Goal: Task Accomplishment & Management: Manage account settings

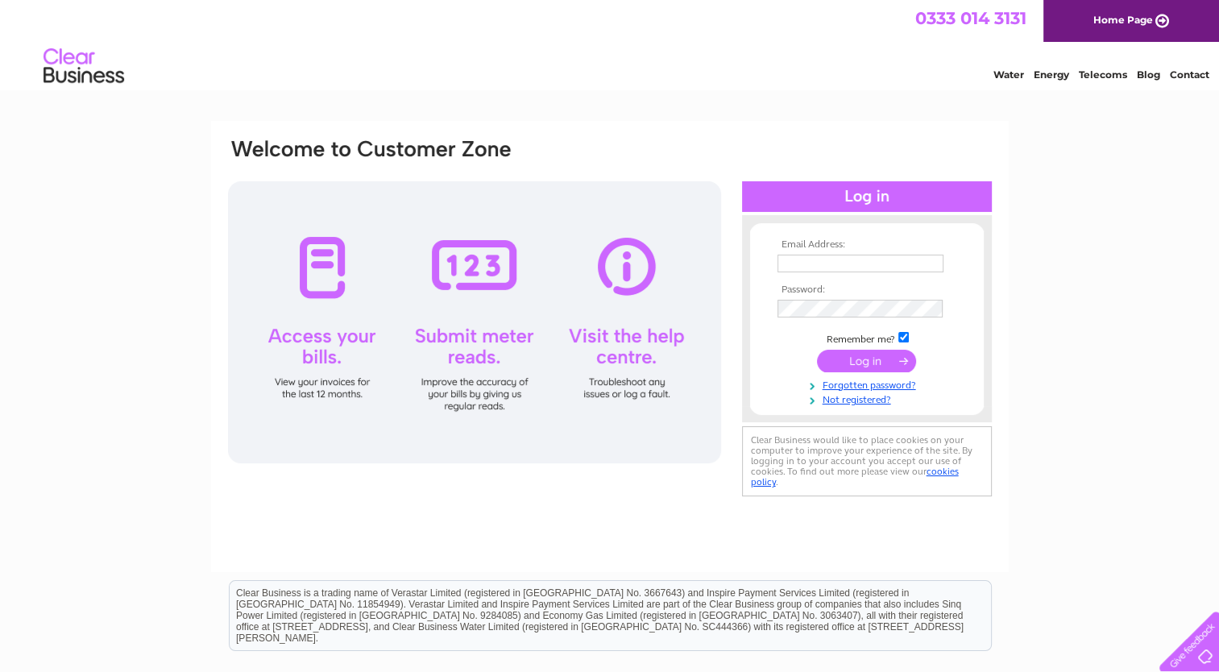
type input "[EMAIL_ADDRESS][DOMAIN_NAME]"
click at [850, 354] on input "submit" at bounding box center [866, 361] width 99 height 23
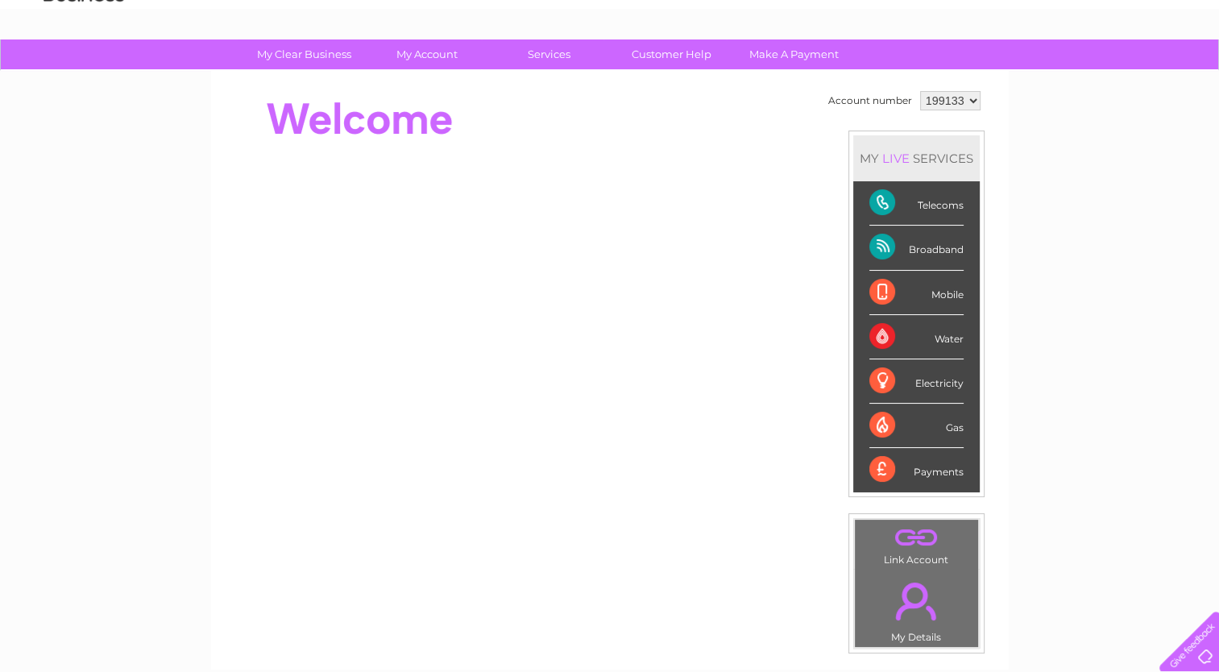
scroll to position [7, 0]
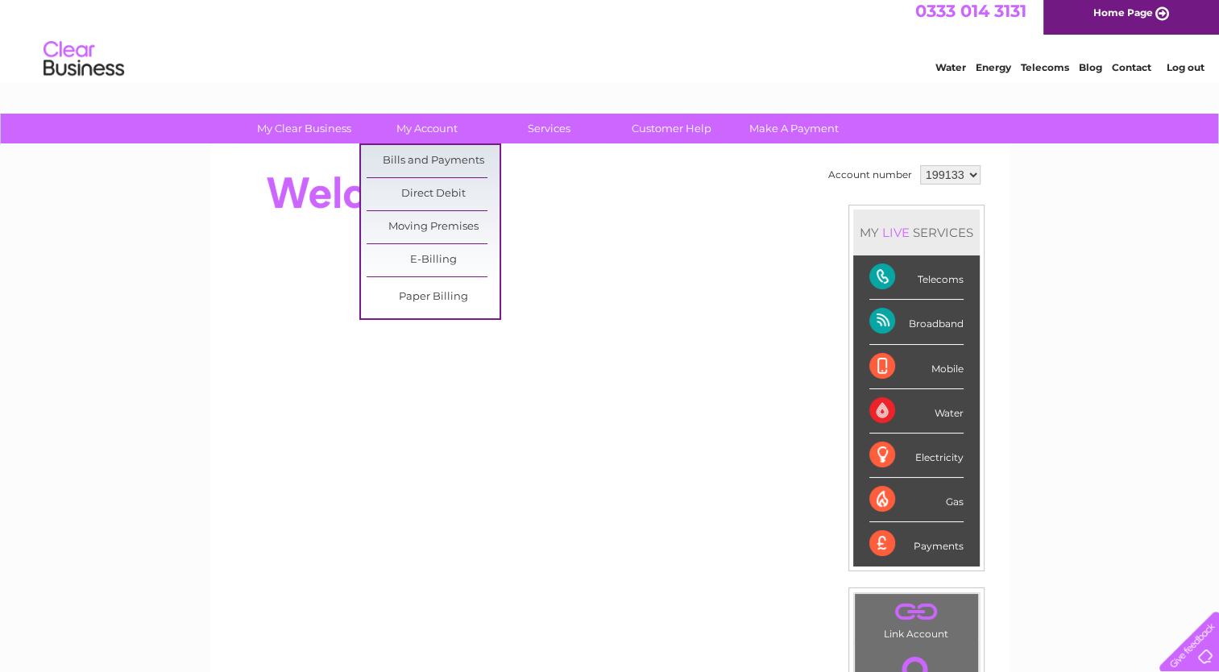
click at [438, 152] on link "Bills and Payments" at bounding box center [432, 161] width 133 height 32
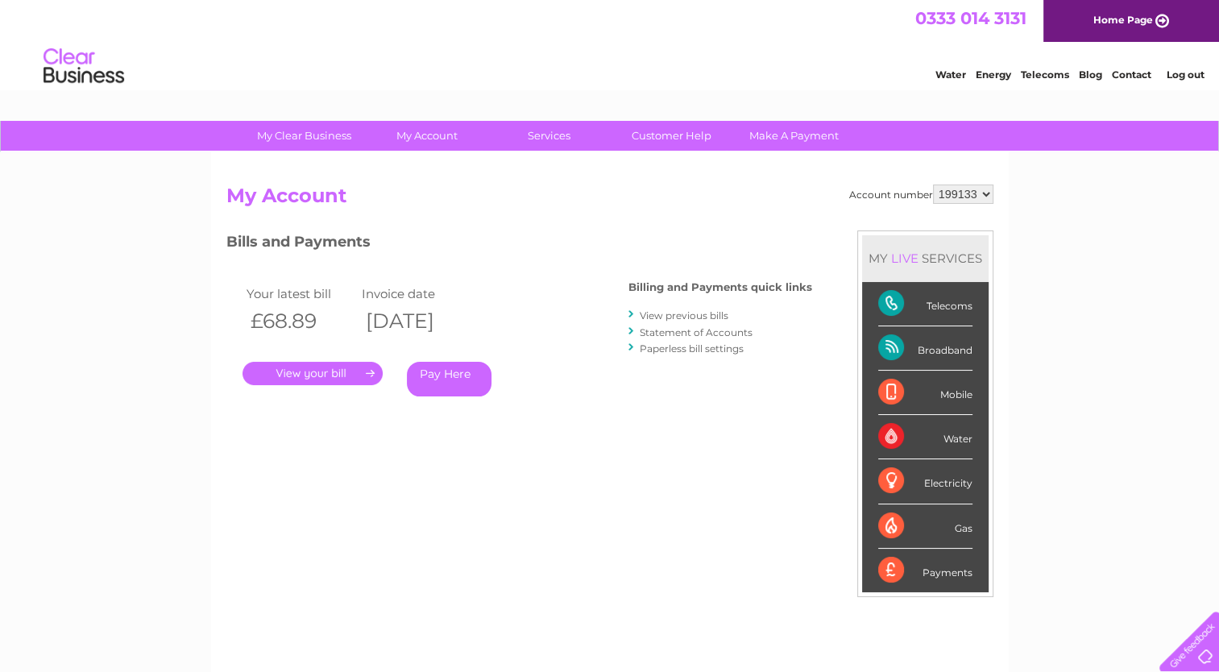
click at [679, 312] on link "View previous bills" at bounding box center [684, 315] width 89 height 12
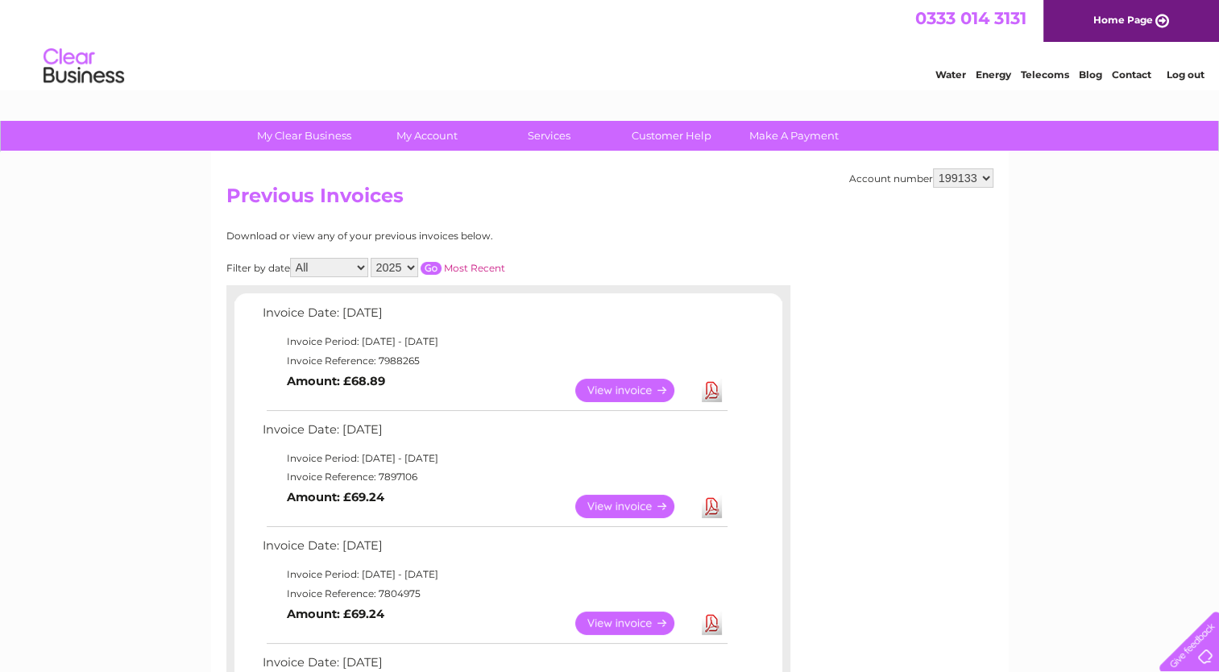
click at [428, 358] on td "Invoice Reference: 7988265" at bounding box center [494, 360] width 471 height 19
click at [422, 354] on td "Invoice Reference: 7988265" at bounding box center [494, 360] width 471 height 19
click at [635, 383] on link "View" at bounding box center [634, 390] width 118 height 23
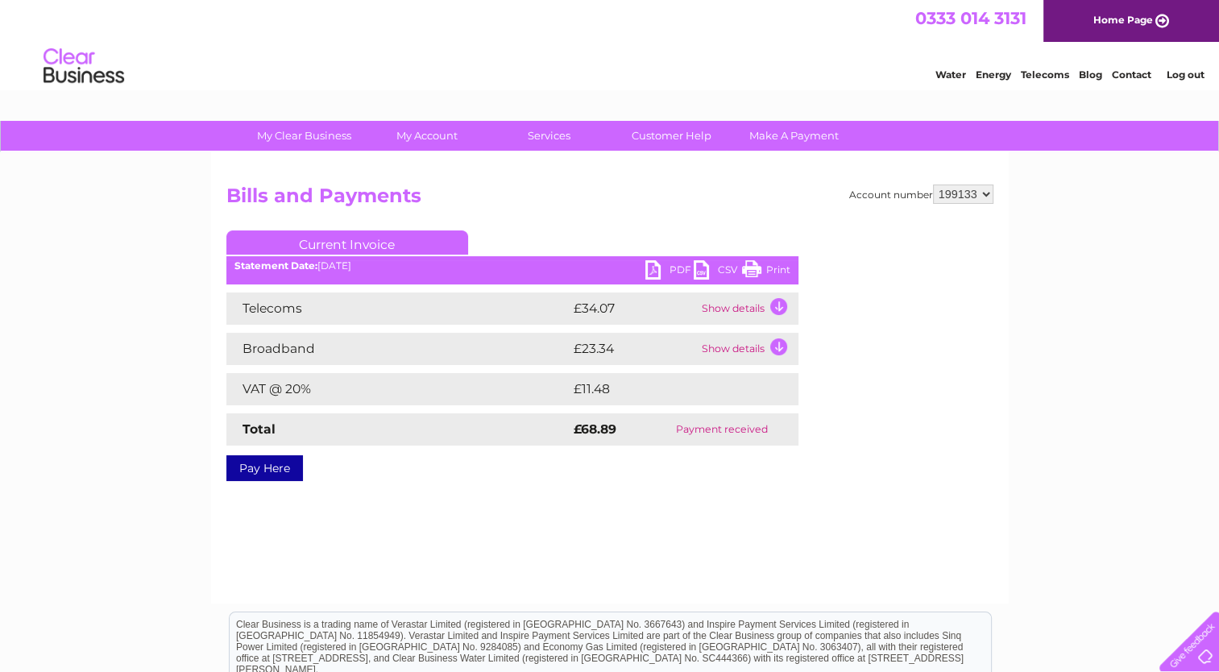
click at [698, 482] on div "Account number 199133 Bills and Payments Current Invoice PDF CSV Print" at bounding box center [609, 377] width 797 height 451
